Goal: Information Seeking & Learning: Learn about a topic

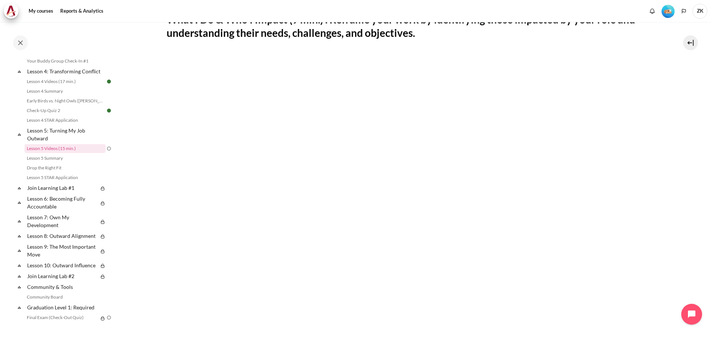
scroll to position [149, 0]
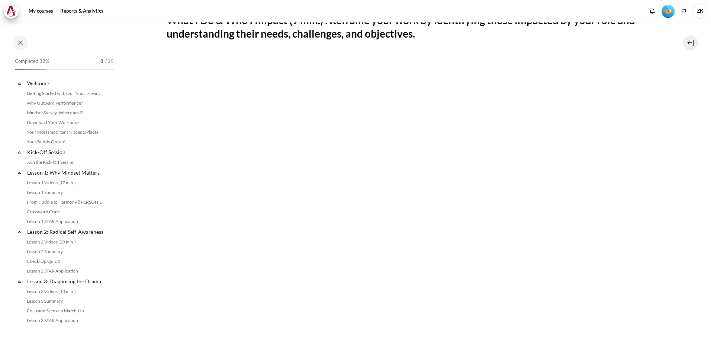
scroll to position [235, 0]
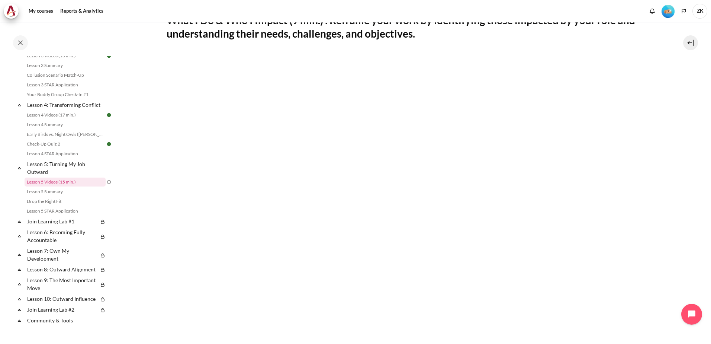
click at [154, 330] on section "My courses SG Batch 2 Lesson 5: Turning My Job Outward Lesson 5 Videos (15 min.…" at bounding box center [412, 173] width 586 height 601
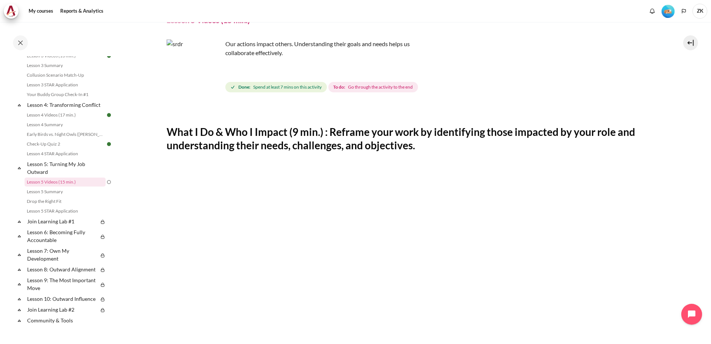
scroll to position [186, 0]
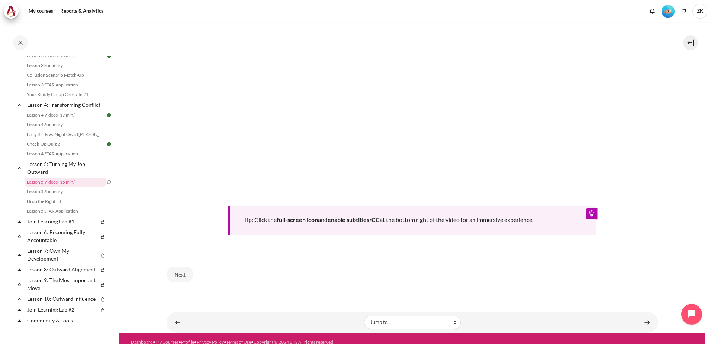
scroll to position [296, 0]
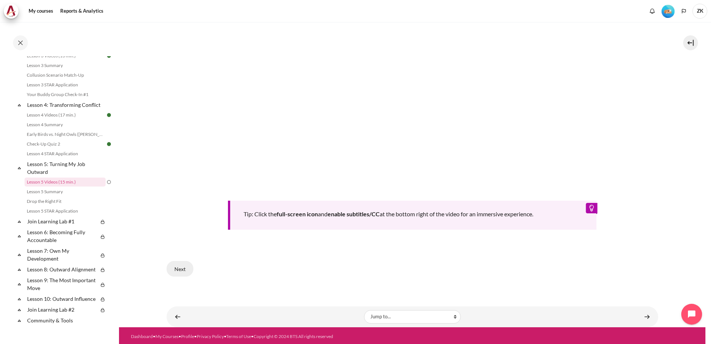
click at [168, 261] on button "Next" at bounding box center [180, 269] width 27 height 16
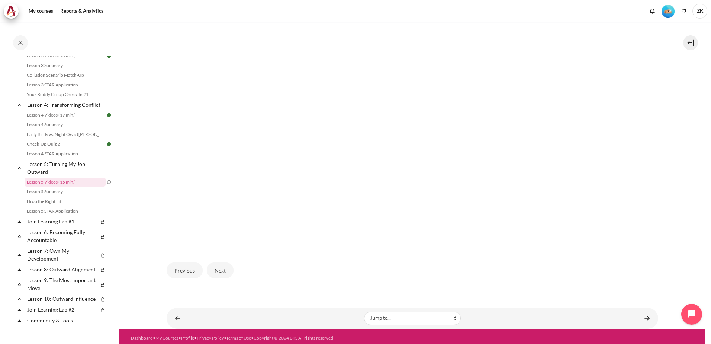
scroll to position [212, 0]
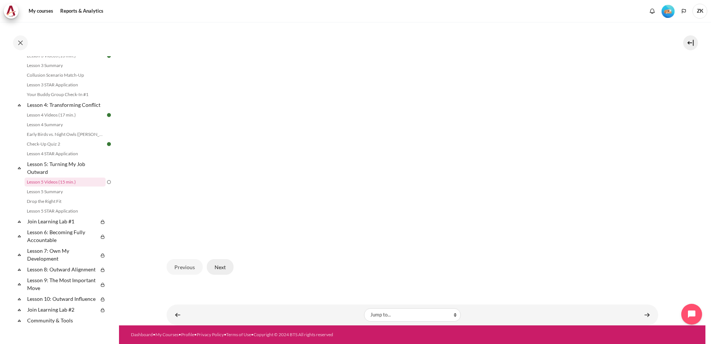
click at [224, 270] on button "Next" at bounding box center [220, 267] width 27 height 16
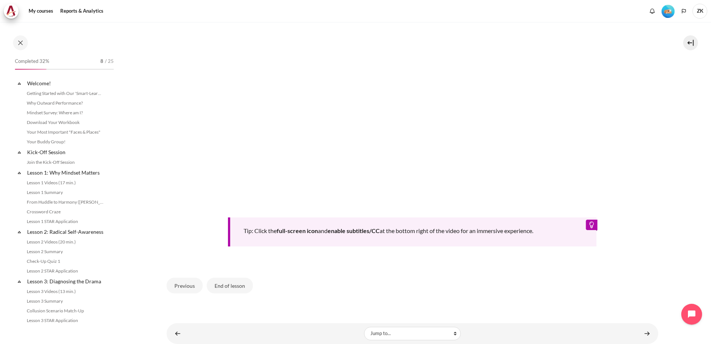
scroll to position [235, 0]
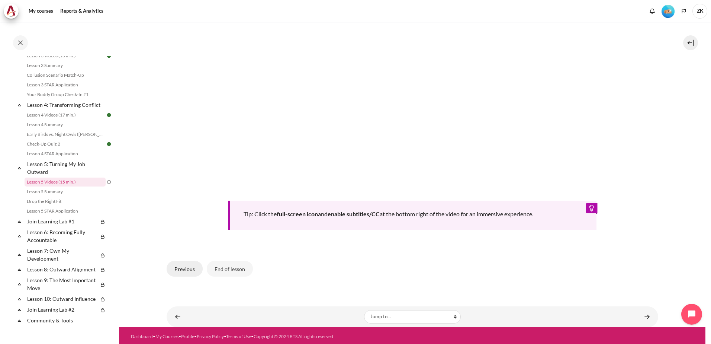
click at [186, 263] on button "Previous" at bounding box center [185, 269] width 36 height 16
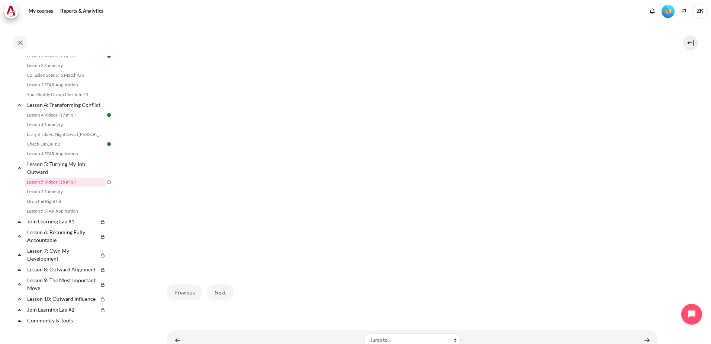
scroll to position [212, 0]
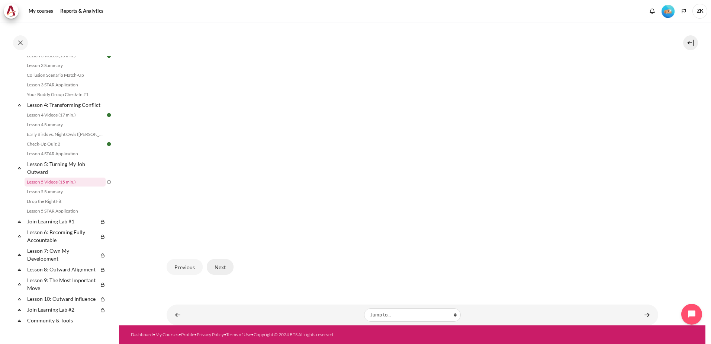
click at [220, 270] on button "Next" at bounding box center [220, 267] width 27 height 16
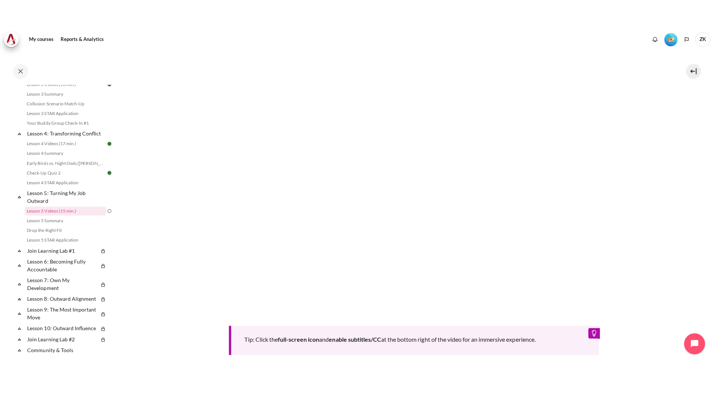
scroll to position [223, 0]
